Goal: Navigation & Orientation: Find specific page/section

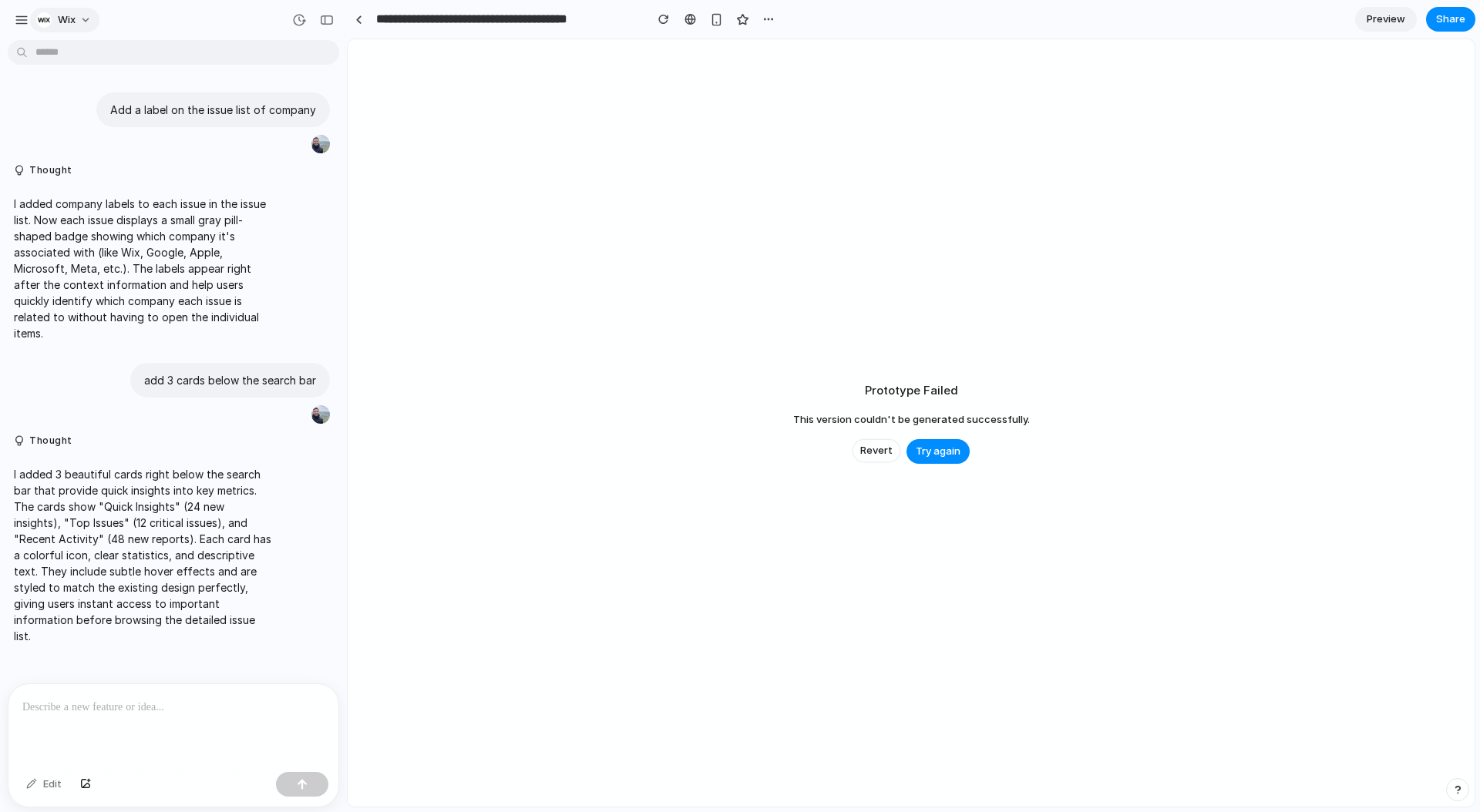
click at [77, 21] on button "Wix" at bounding box center [65, 20] width 70 height 25
click at [15, 16] on div "Settings Invite members Change theme Sign out" at bounding box center [740, 406] width 1480 height 812
click at [23, 21] on div "button" at bounding box center [22, 20] width 14 height 14
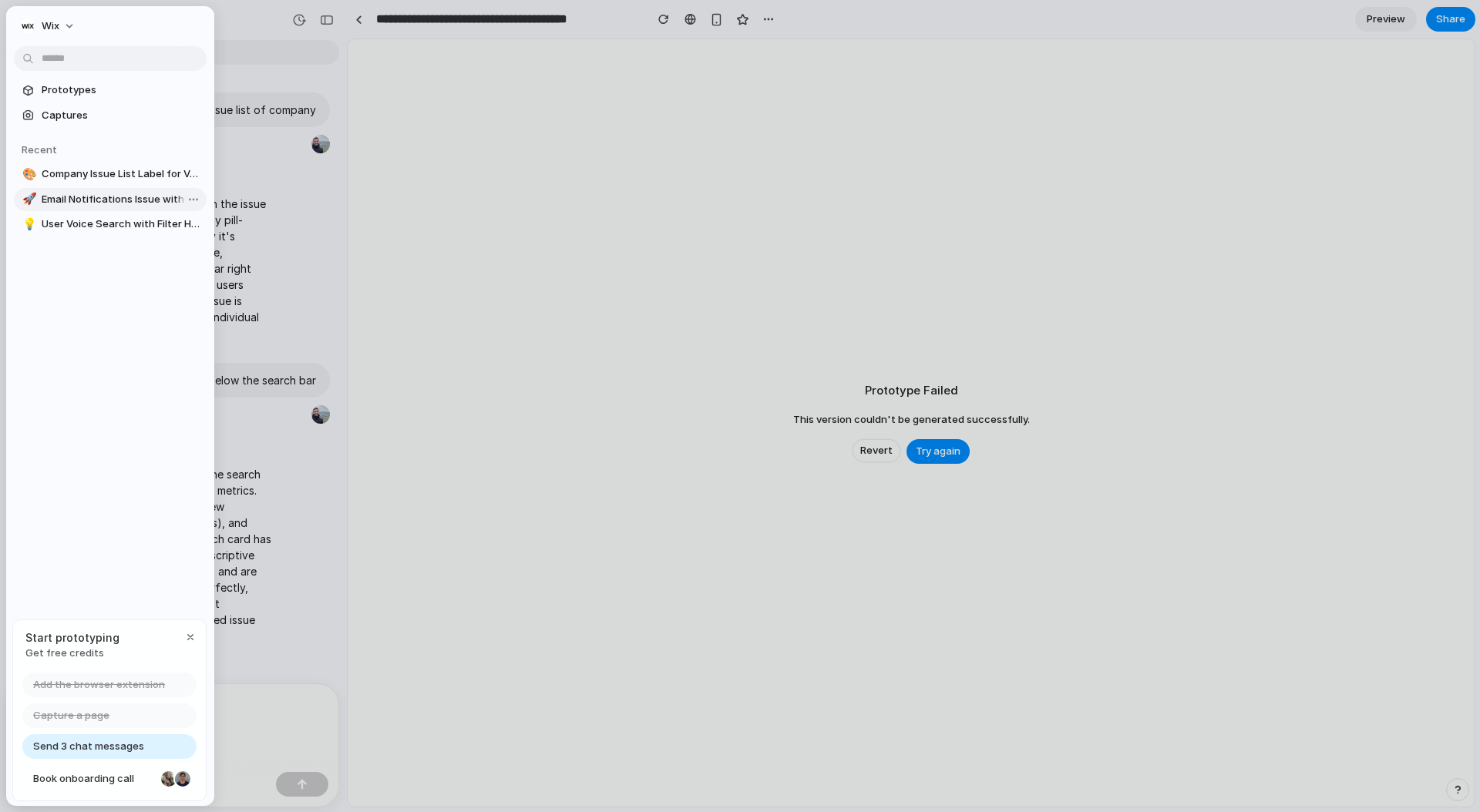
click at [112, 206] on span "Email Notifications Issue with In-App AI Assistant" at bounding box center [121, 199] width 159 height 15
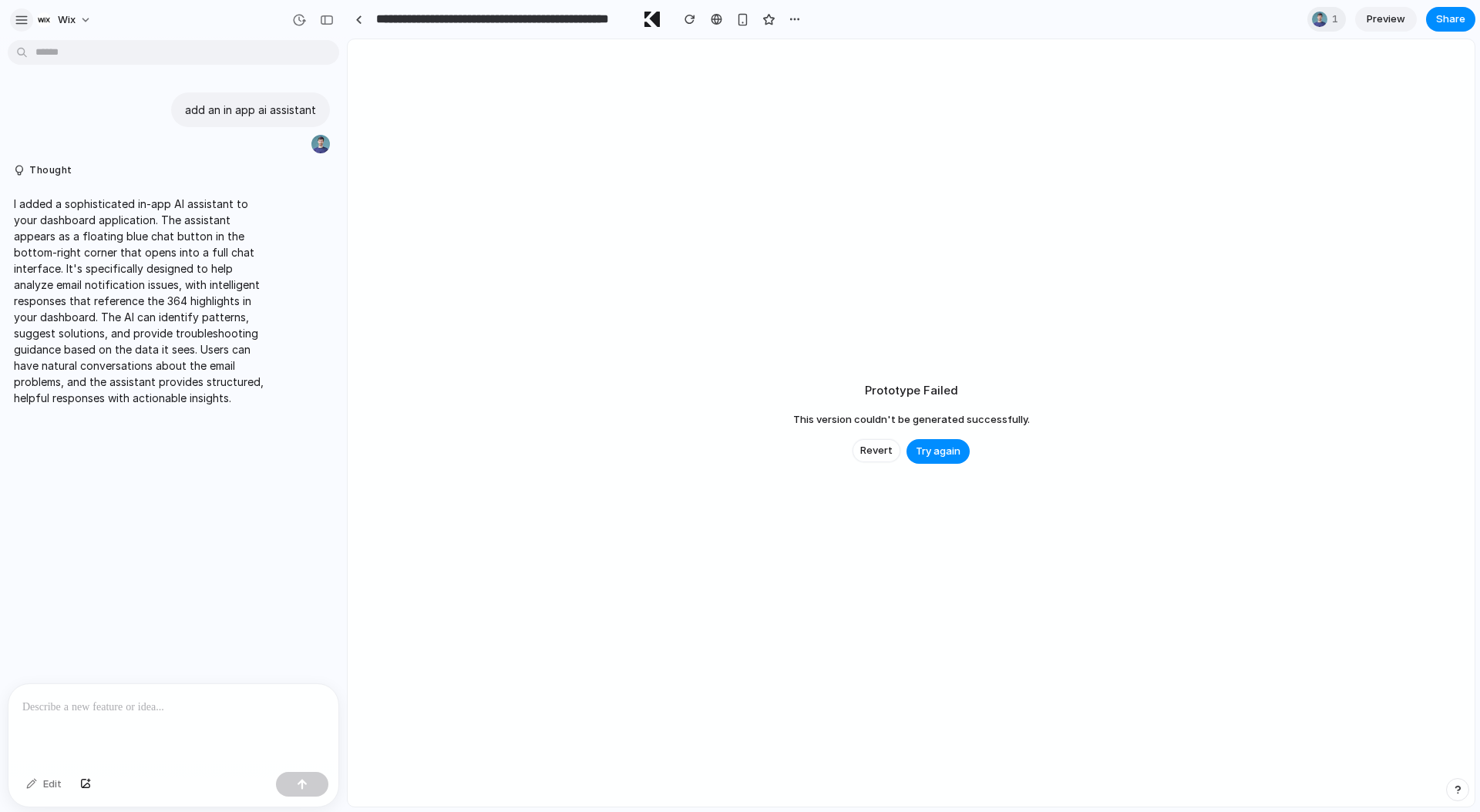
click at [26, 19] on div "button" at bounding box center [22, 20] width 14 height 14
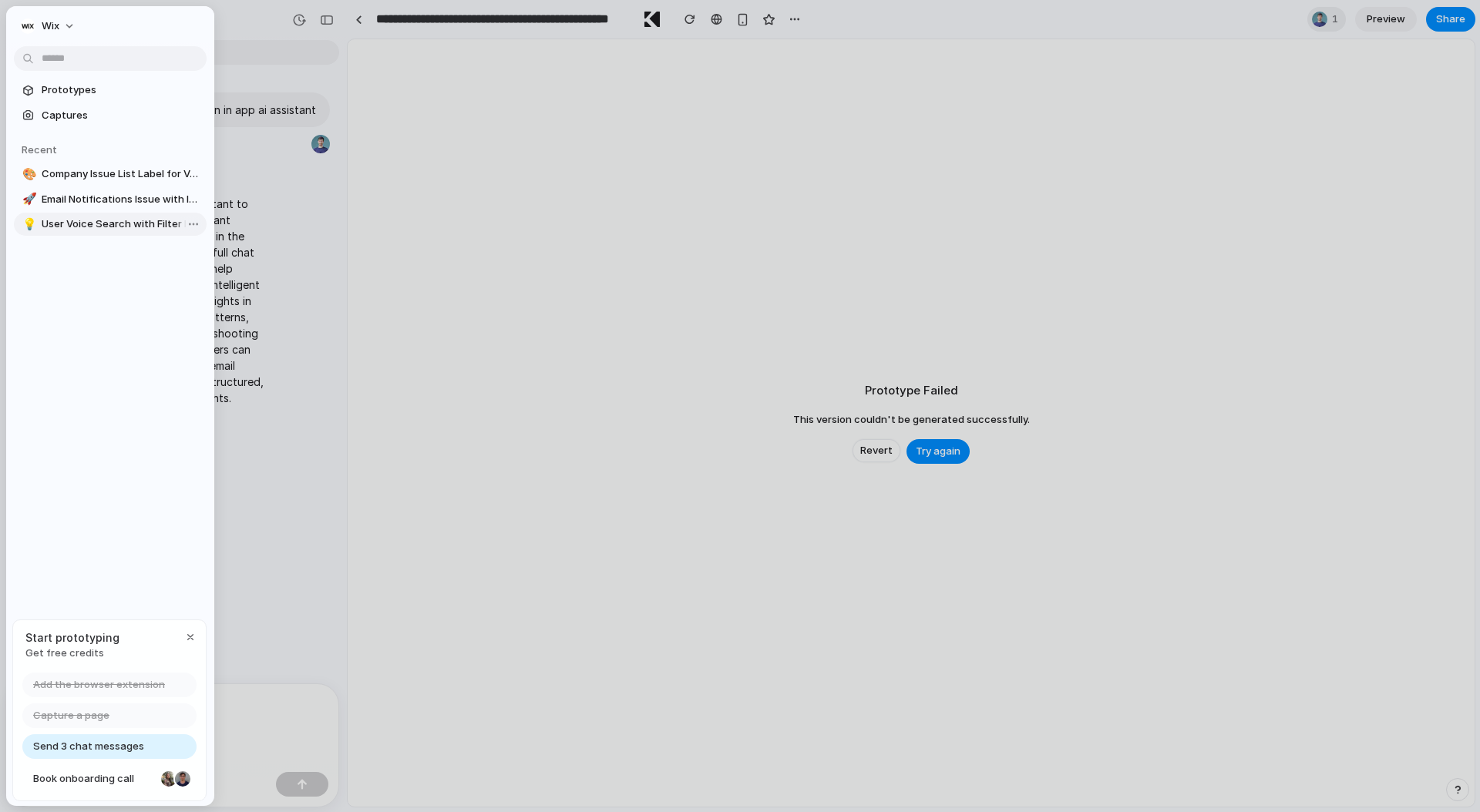
click at [91, 224] on span "User Voice Search with Filter Highlighting" at bounding box center [121, 224] width 159 height 15
type input "**********"
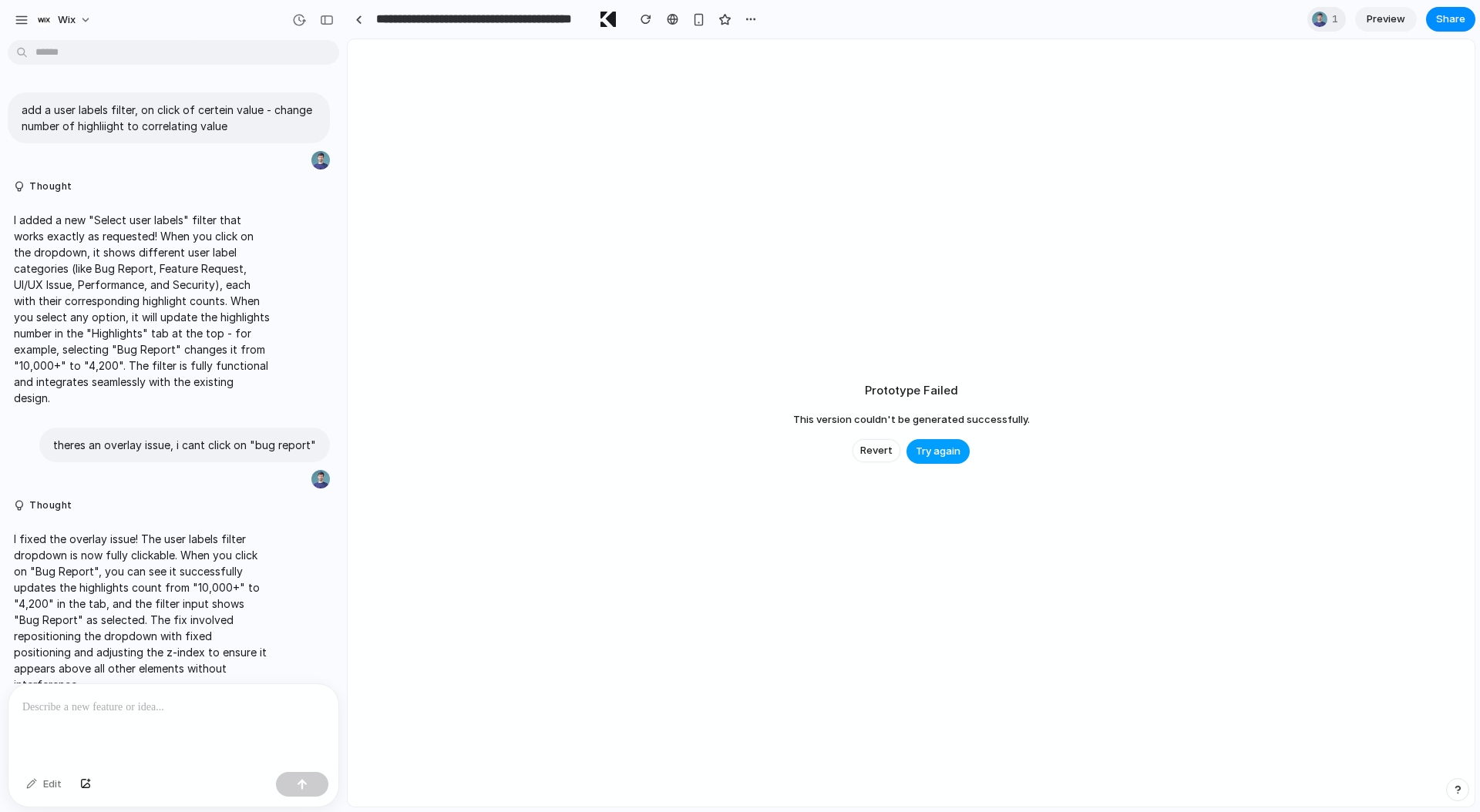
click at [944, 447] on span "Try again" at bounding box center [938, 451] width 45 height 15
click at [881, 444] on span "Revert" at bounding box center [876, 450] width 33 height 15
click at [1370, 29] on link "Preview" at bounding box center [1386, 19] width 62 height 25
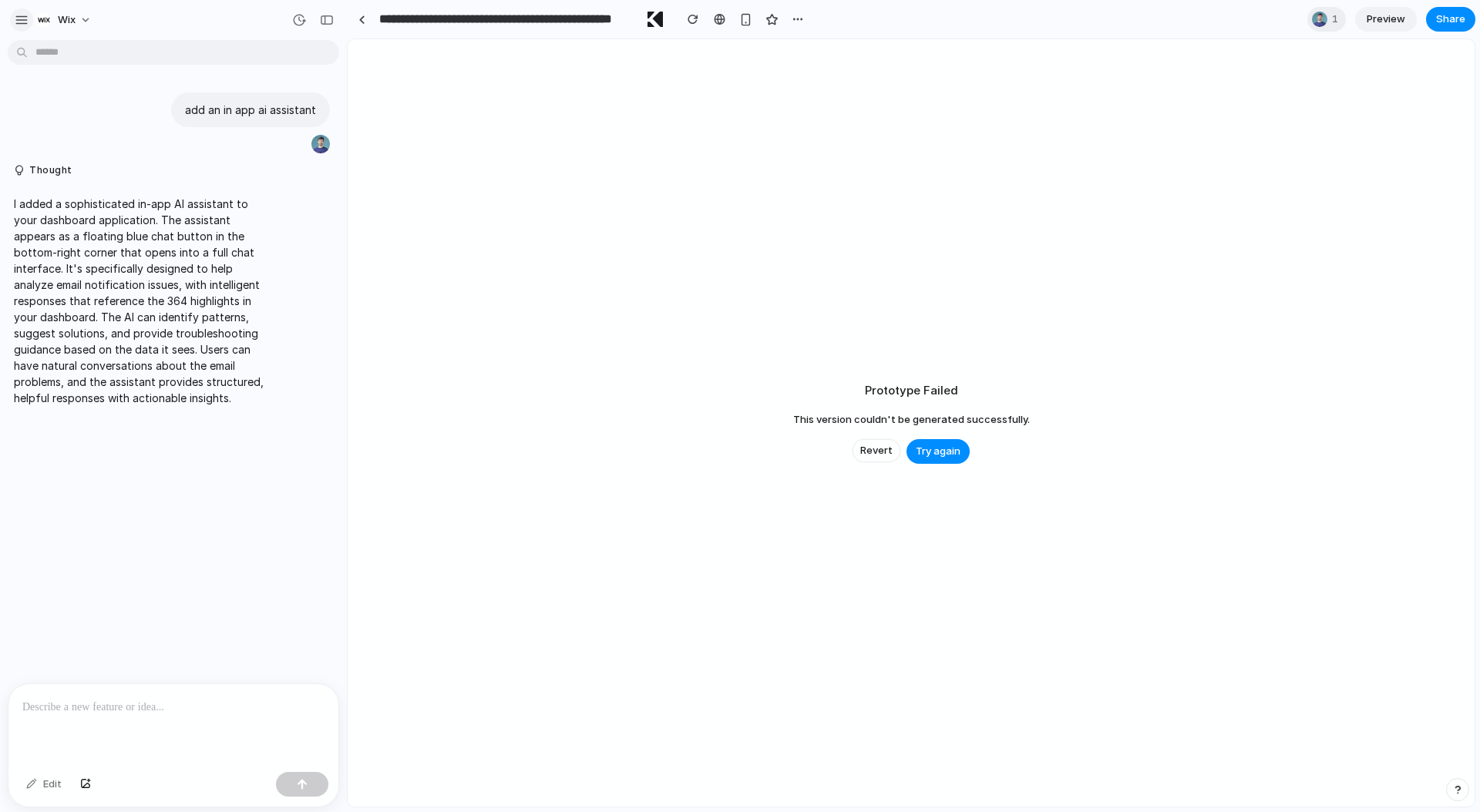
click at [23, 13] on div "button" at bounding box center [22, 20] width 14 height 14
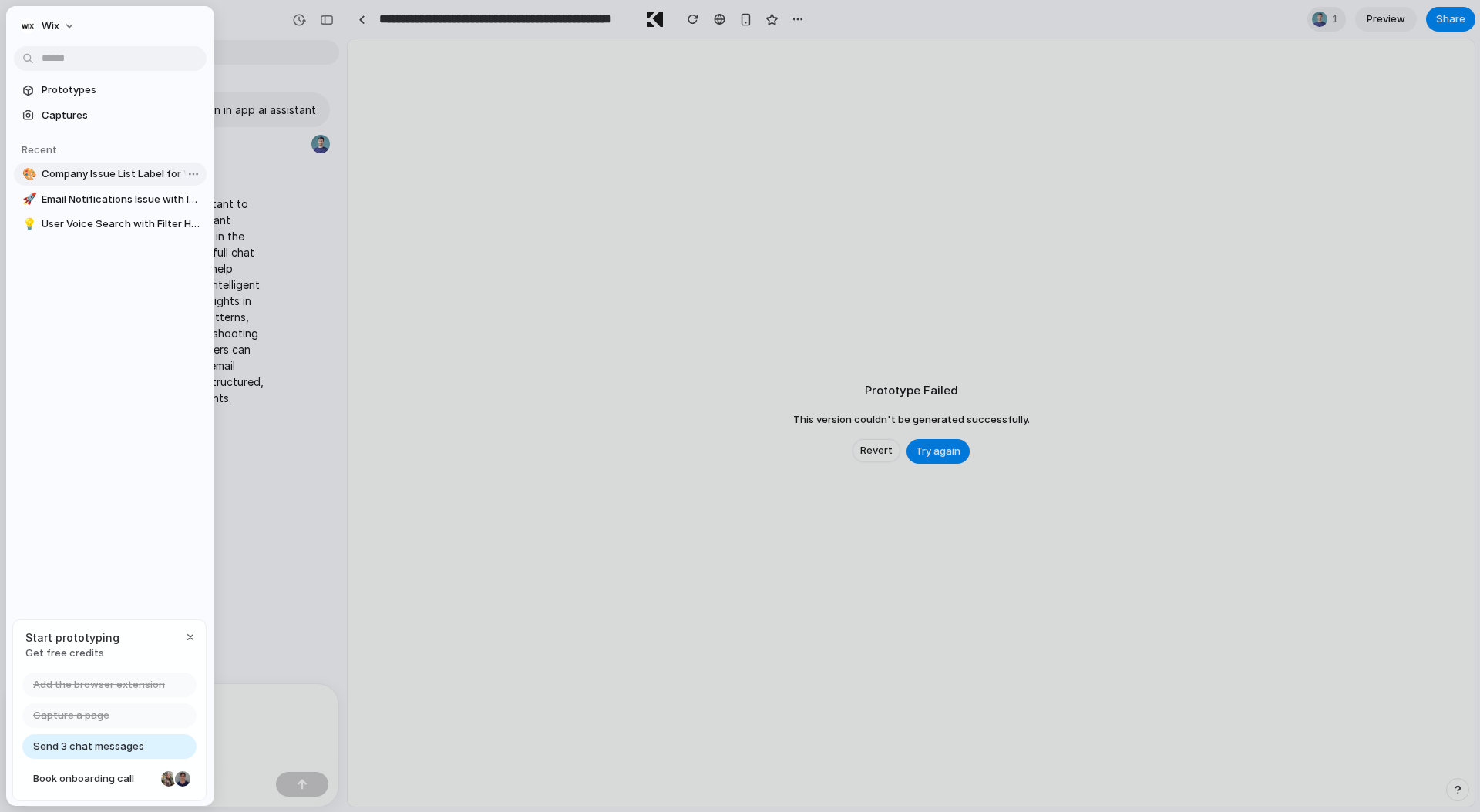
click at [78, 169] on span "Company Issue List Label for Voice Search" at bounding box center [121, 173] width 159 height 15
type input "**********"
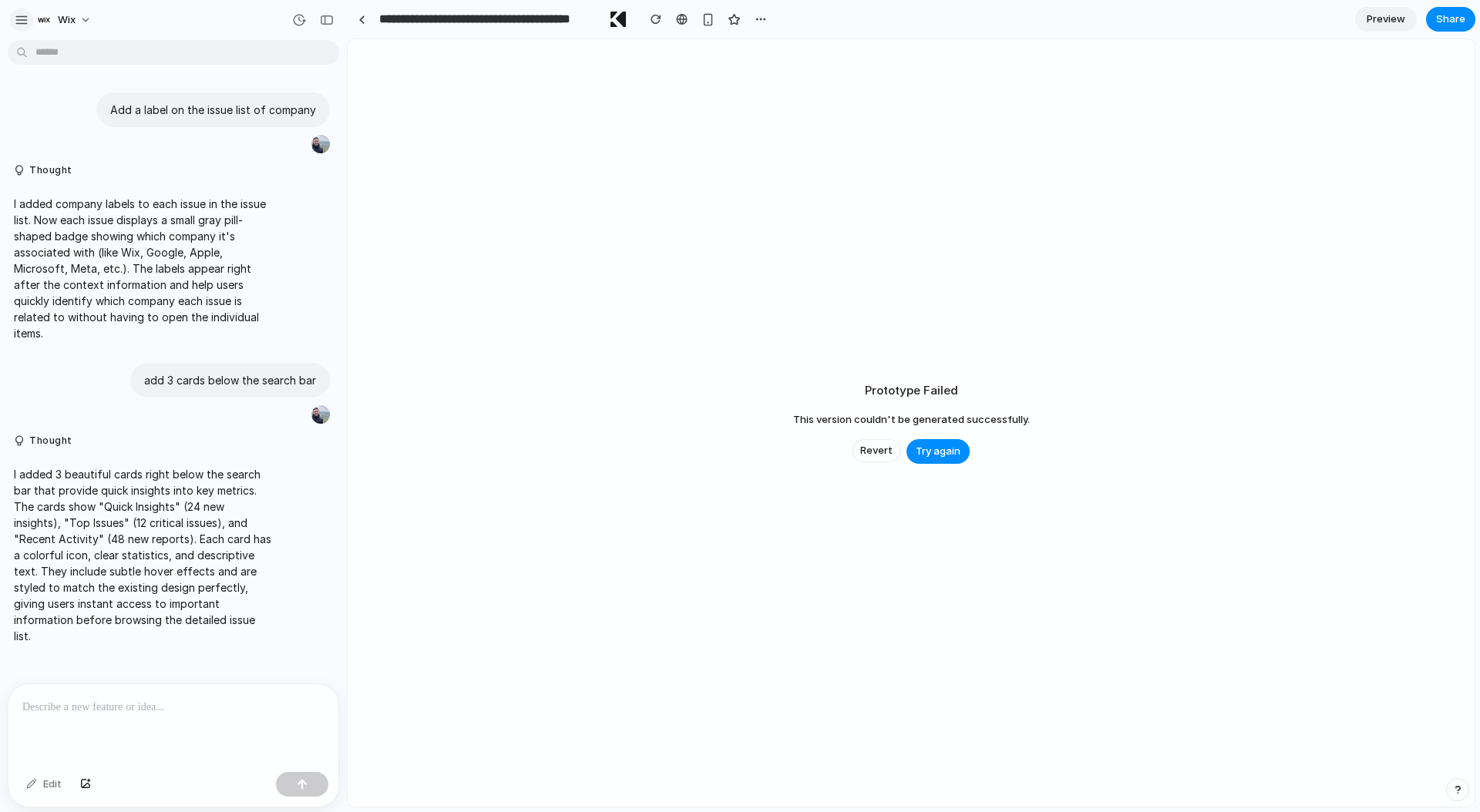
click at [24, 22] on div "button" at bounding box center [22, 20] width 14 height 14
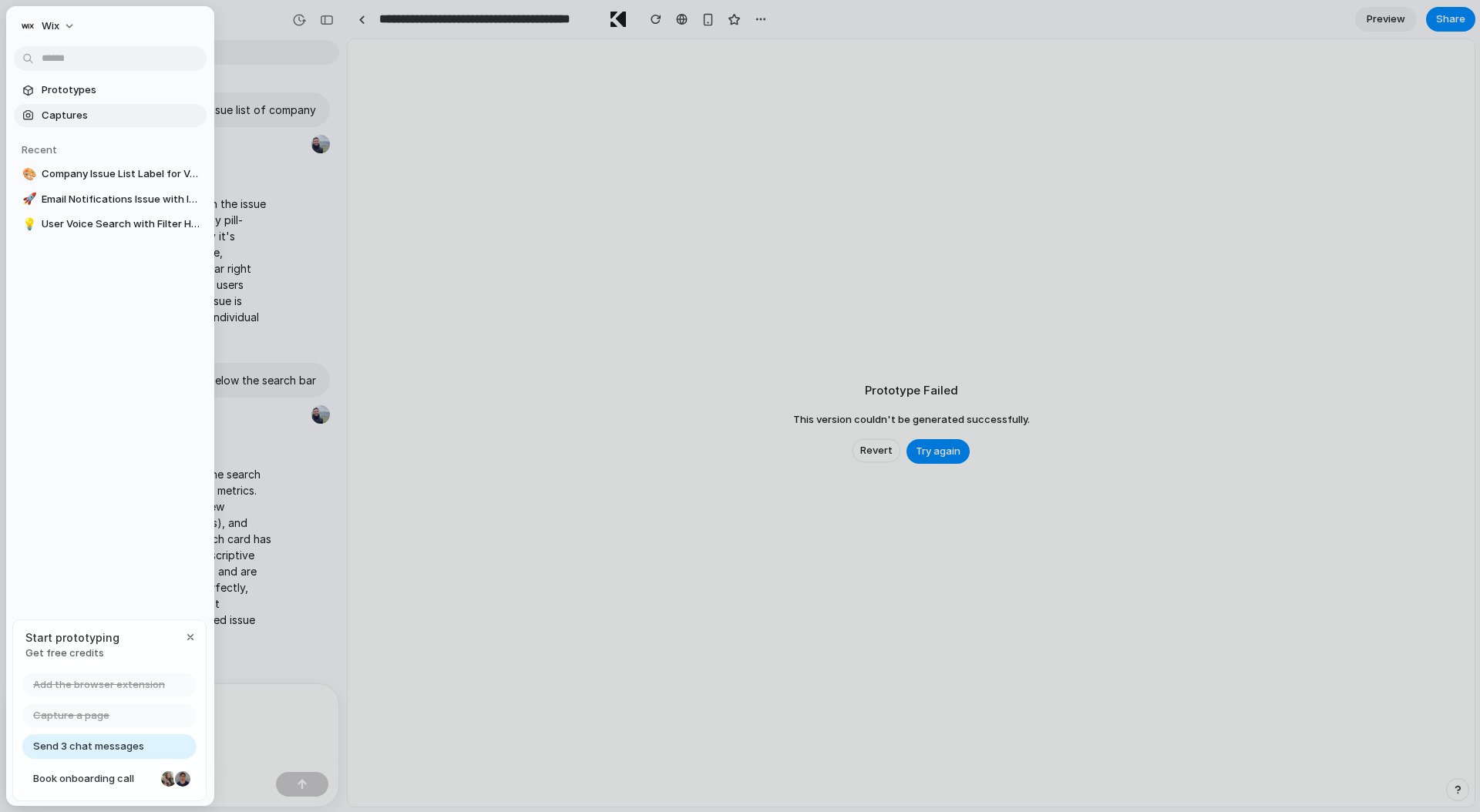
click at [68, 109] on span "Captures" at bounding box center [121, 114] width 159 height 15
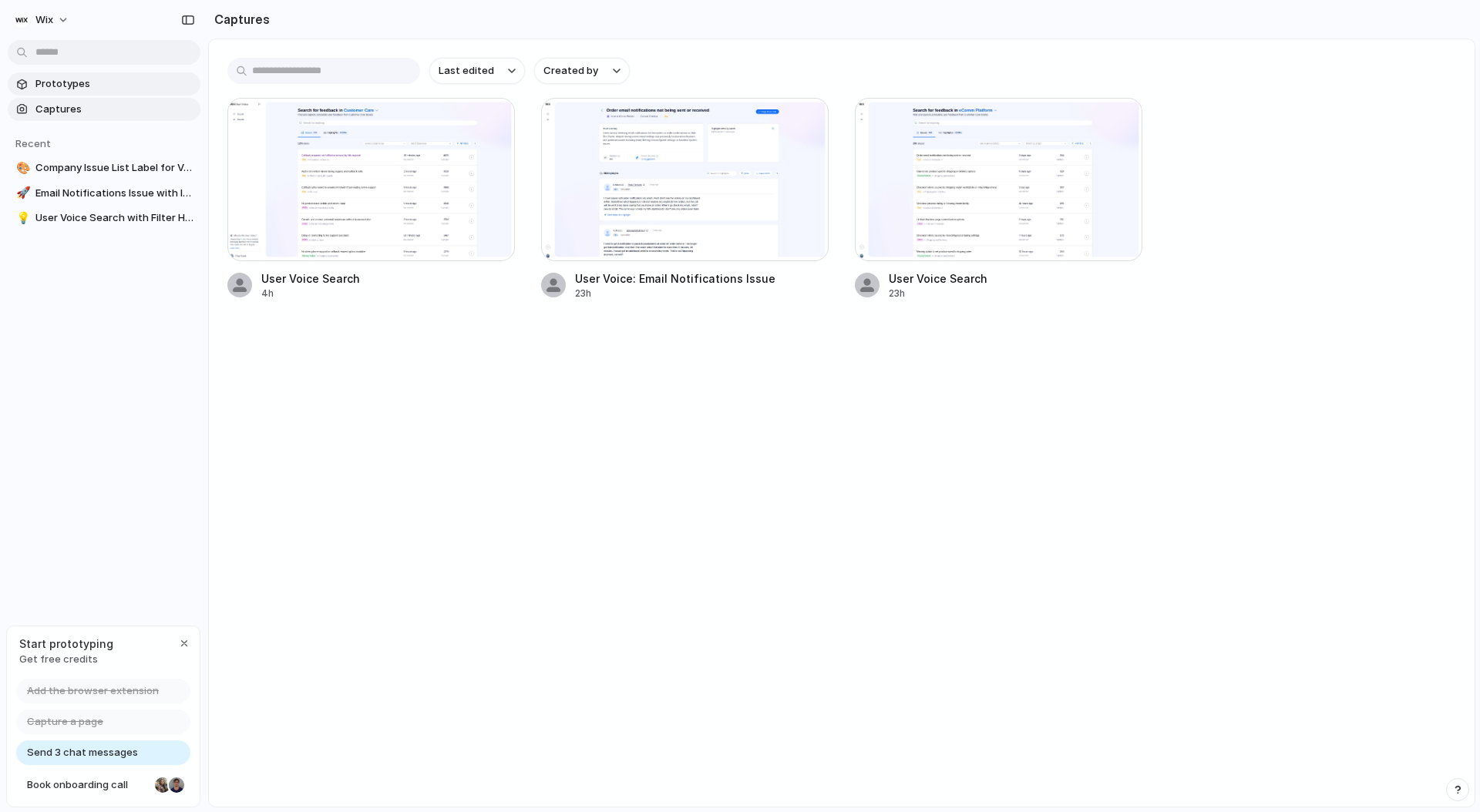
click at [57, 88] on span "Prototypes" at bounding box center [115, 84] width 159 height 15
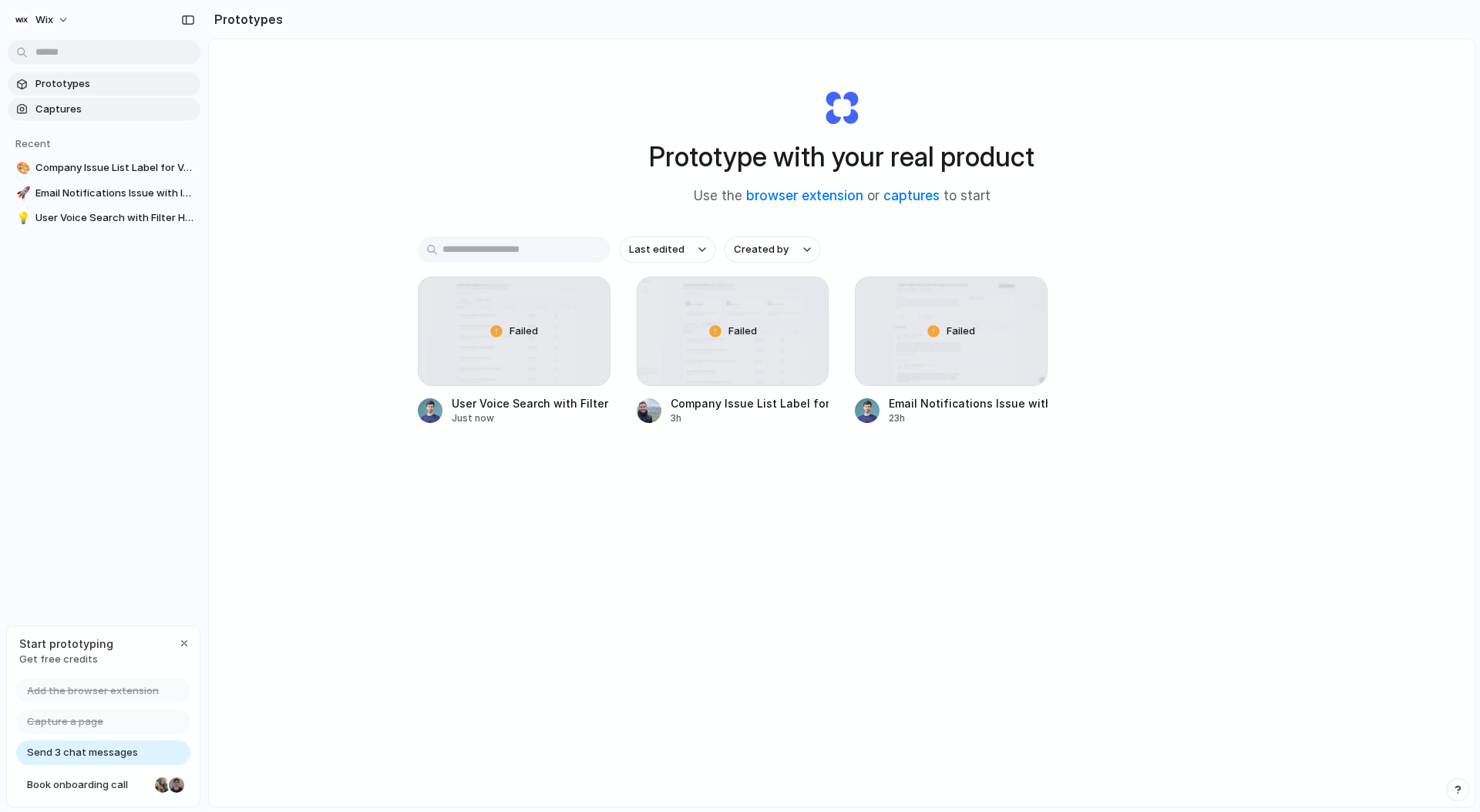
click at [60, 105] on span "Captures" at bounding box center [115, 108] width 159 height 15
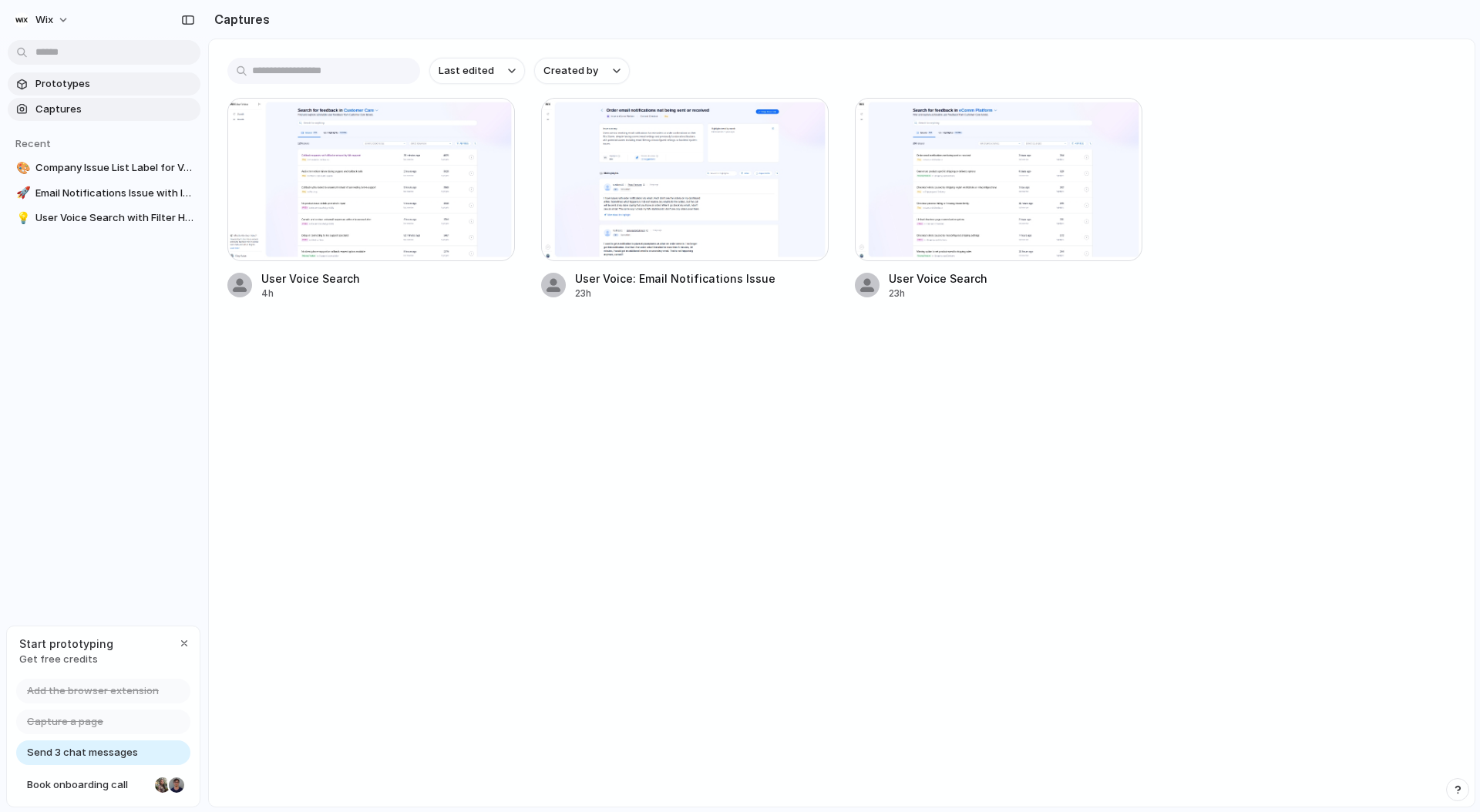
click at [63, 90] on span "Prototypes" at bounding box center [115, 84] width 159 height 15
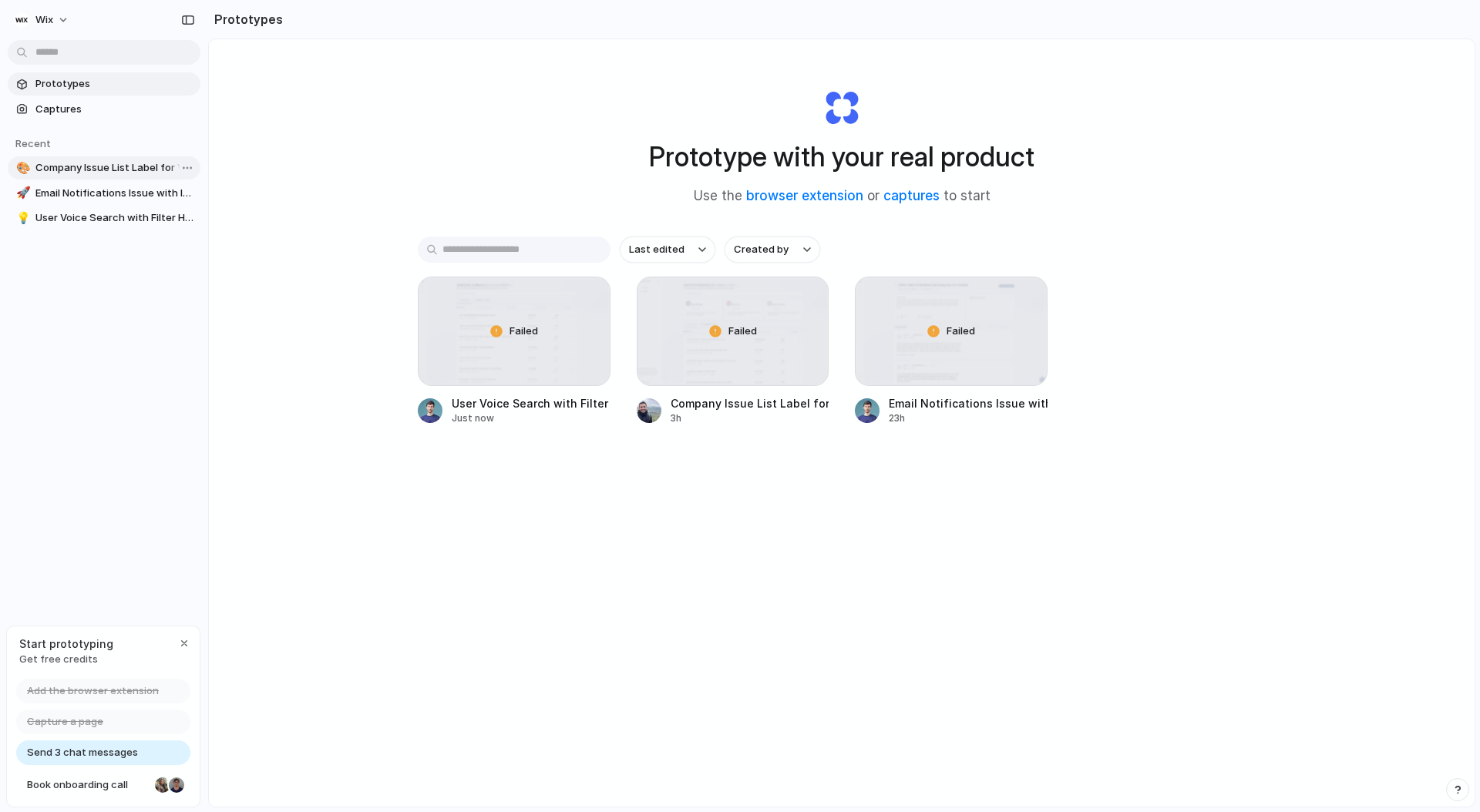
click at [53, 156] on link "🎨 Company Issue List Label for Voice Search" at bounding box center [105, 167] width 193 height 23
